Goal: Information Seeking & Learning: Check status

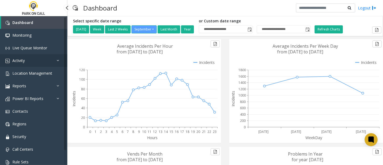
click at [57, 60] on icon at bounding box center [59, 60] width 5 height 4
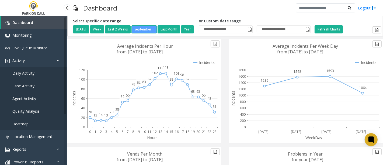
click at [30, 97] on span "Agent Activity" at bounding box center [24, 98] width 24 height 5
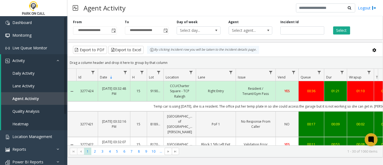
drag, startPoint x: 194, startPoint y: 145, endPoint x: 203, endPoint y: 145, distance: 8.3
click at [203, 145] on kendo-pager "* * * * * * * * * ** *** 1 2 3 4 5 6 7 8 9 10 ... 1 - 30 of 1060 items" at bounding box center [225, 151] width 315 height 12
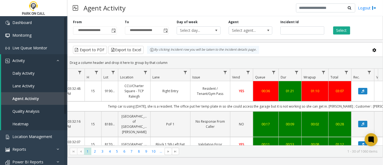
scroll to position [0, 46]
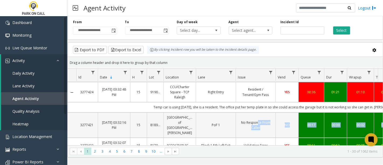
drag, startPoint x: 216, startPoint y: 121, endPoint x: 256, endPoint y: 119, distance: 40.7
click at [224, 102] on td "Temp car is using [DATE], she is a resident. The office put her temp plate in s…" at bounding box center [319, 107] width 486 height 10
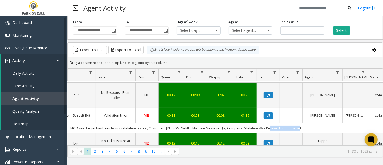
drag, startPoint x: 303, startPoint y: 121, endPoint x: 265, endPoint y: 121, distance: 38.5
click at [265, 123] on td "Vended. MOD said target has been havng validation issues.; Customer : [PERSON_N…" at bounding box center [179, 128] width 486 height 10
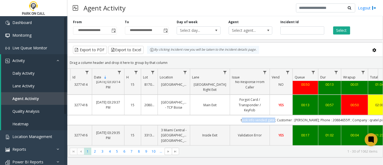
drag, startPoint x: 255, startPoint y: 107, endPoint x: 277, endPoint y: 110, distance: 22.3
click at [277, 115] on td "took info vended gate ; Customer : [PERSON_NAME]; Phone : 20884655ff ; Company …" at bounding box center [313, 120] width 486 height 10
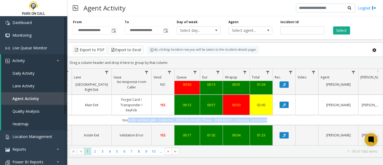
drag, startPoint x: 270, startPoint y: 107, endPoint x: 126, endPoint y: 108, distance: 144.1
click at [127, 115] on td "took info vended gate ; Customer : [PERSON_NAME]; Phone : 20884655ff ; Company …" at bounding box center [195, 120] width 486 height 10
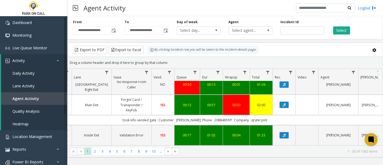
drag, startPoint x: 221, startPoint y: 145, endPoint x: 212, endPoint y: 147, distance: 9.3
click at [212, 147] on kendo-pager "* * * * * * * * * ** *** 1 2 3 4 5 6 7 8 9 10 ... 1 - 30 of 1062 items" at bounding box center [225, 151] width 315 height 12
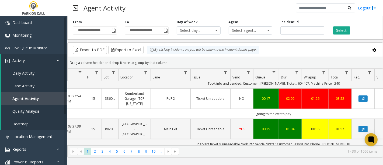
scroll to position [509, 45]
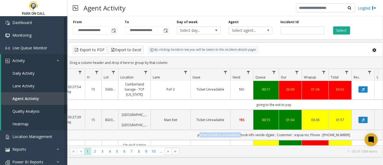
drag, startPoint x: 202, startPoint y: 114, endPoint x: 246, endPoint y: 117, distance: 44.5
click at [246, 130] on td "parkers ticket si unreadable took info vende dgate ; Customer : espsa niv; Phon…" at bounding box center [274, 135] width 486 height 10
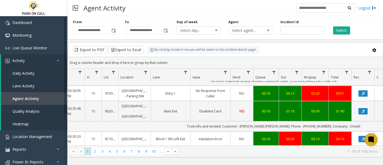
scroll to position [449, 45]
